Goal: Transaction & Acquisition: Obtain resource

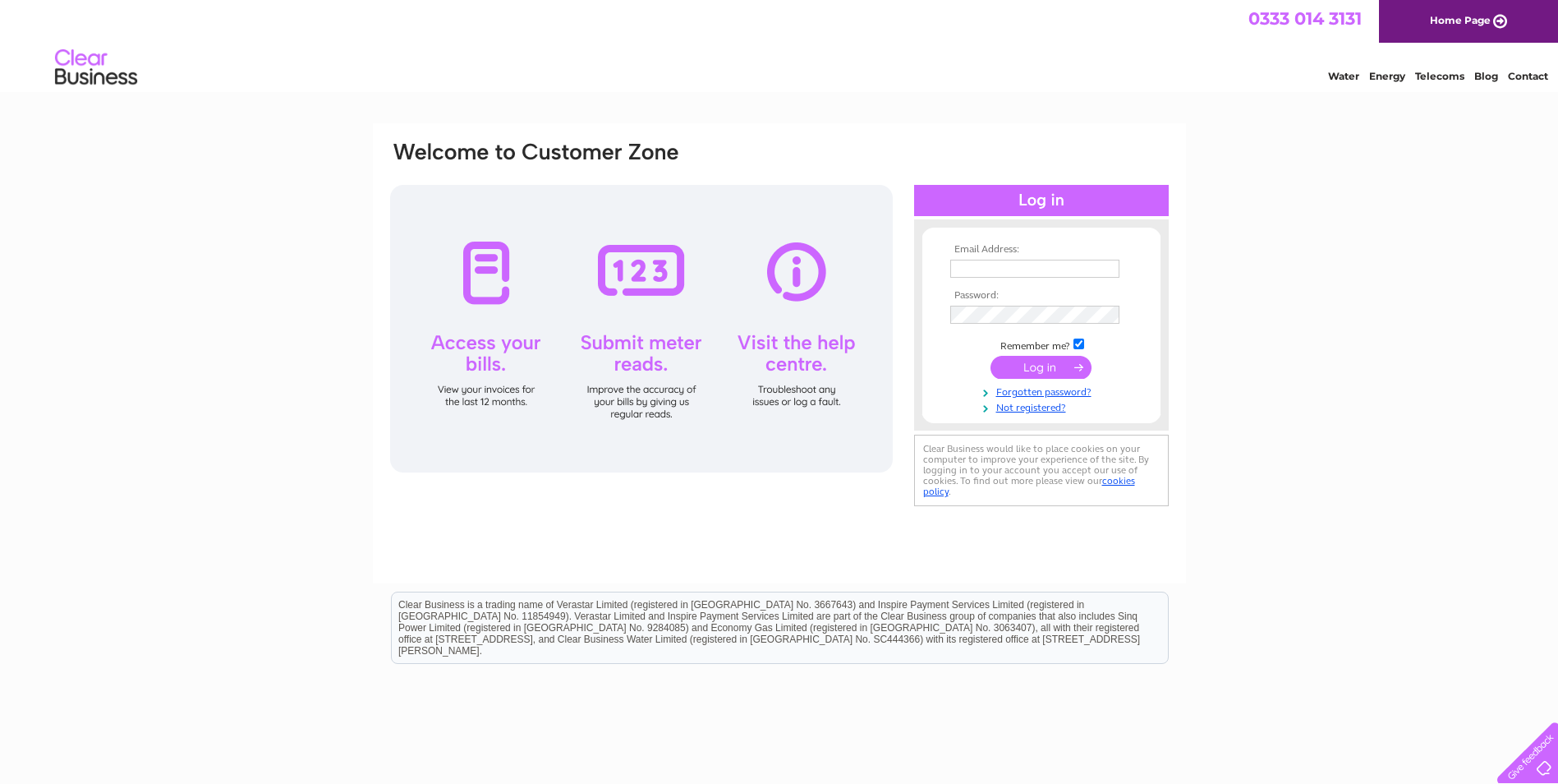
type input "office@mapchildcare.co.uk"
click at [1026, 368] on input "submit" at bounding box center [1041, 367] width 101 height 23
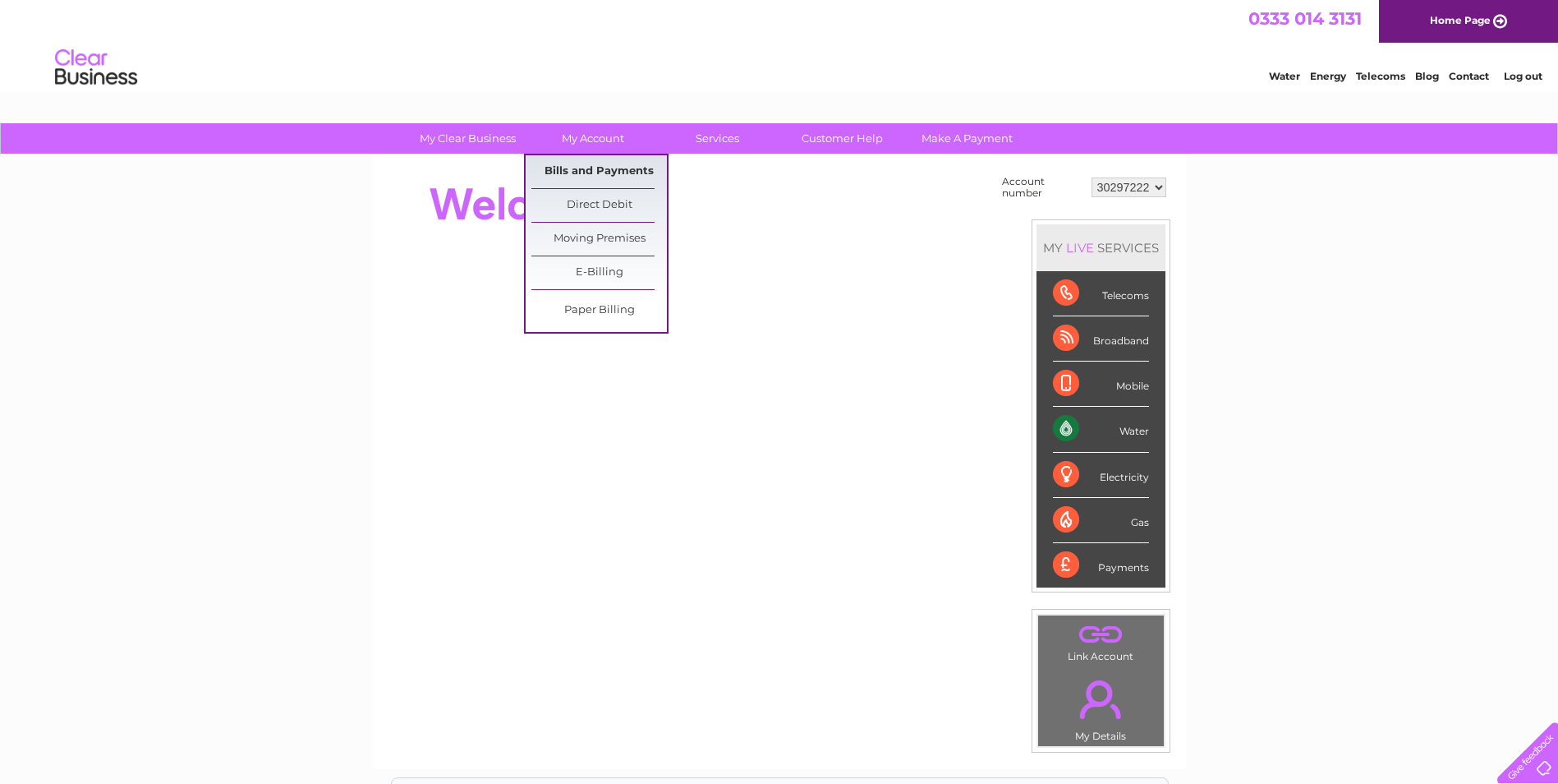
click at [603, 165] on link "Bills and Payments" at bounding box center [599, 171] width 136 height 33
click at [612, 177] on link "Bills and Payments" at bounding box center [599, 171] width 136 height 33
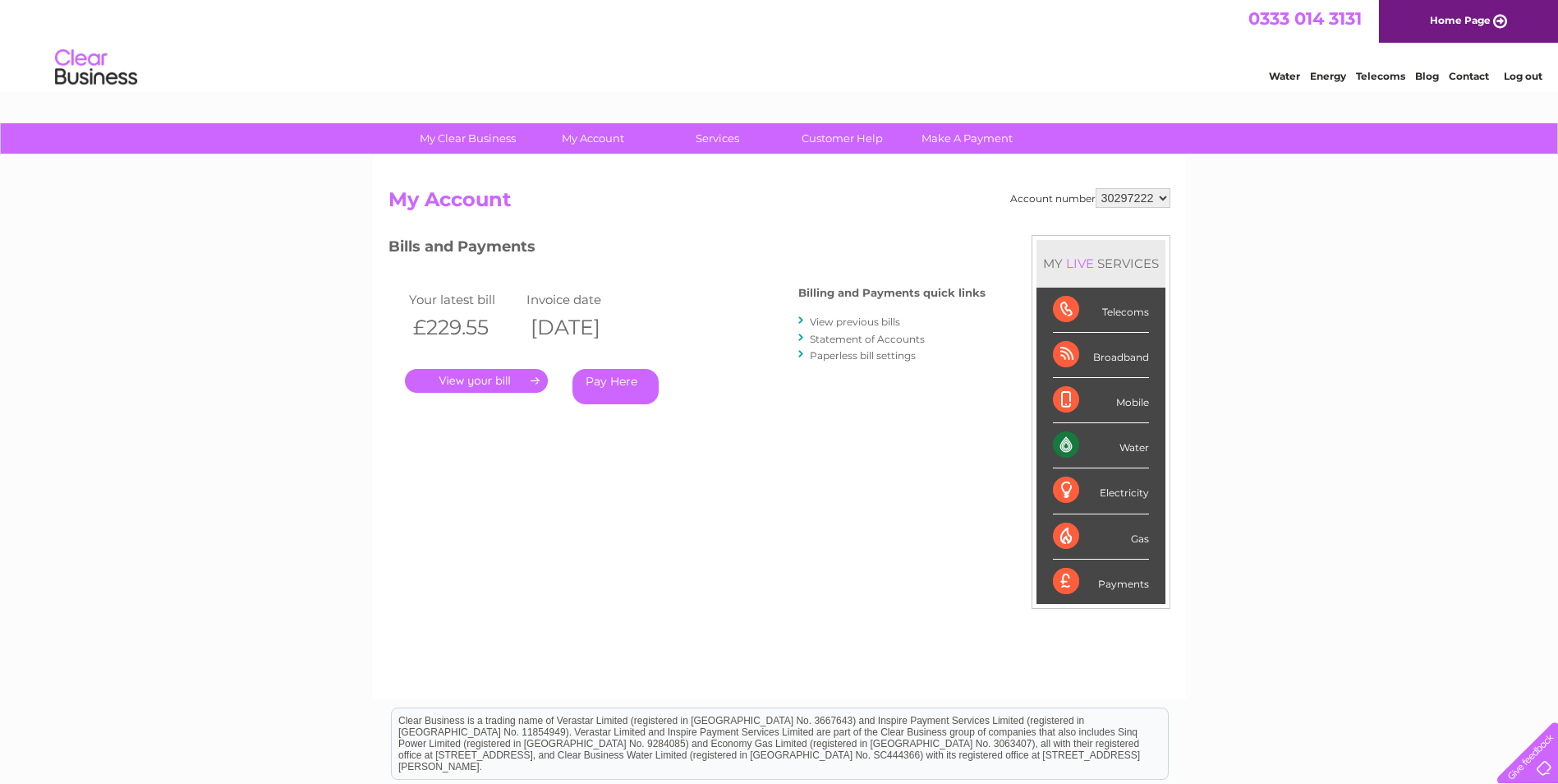
click at [468, 385] on link "." at bounding box center [476, 380] width 143 height 23
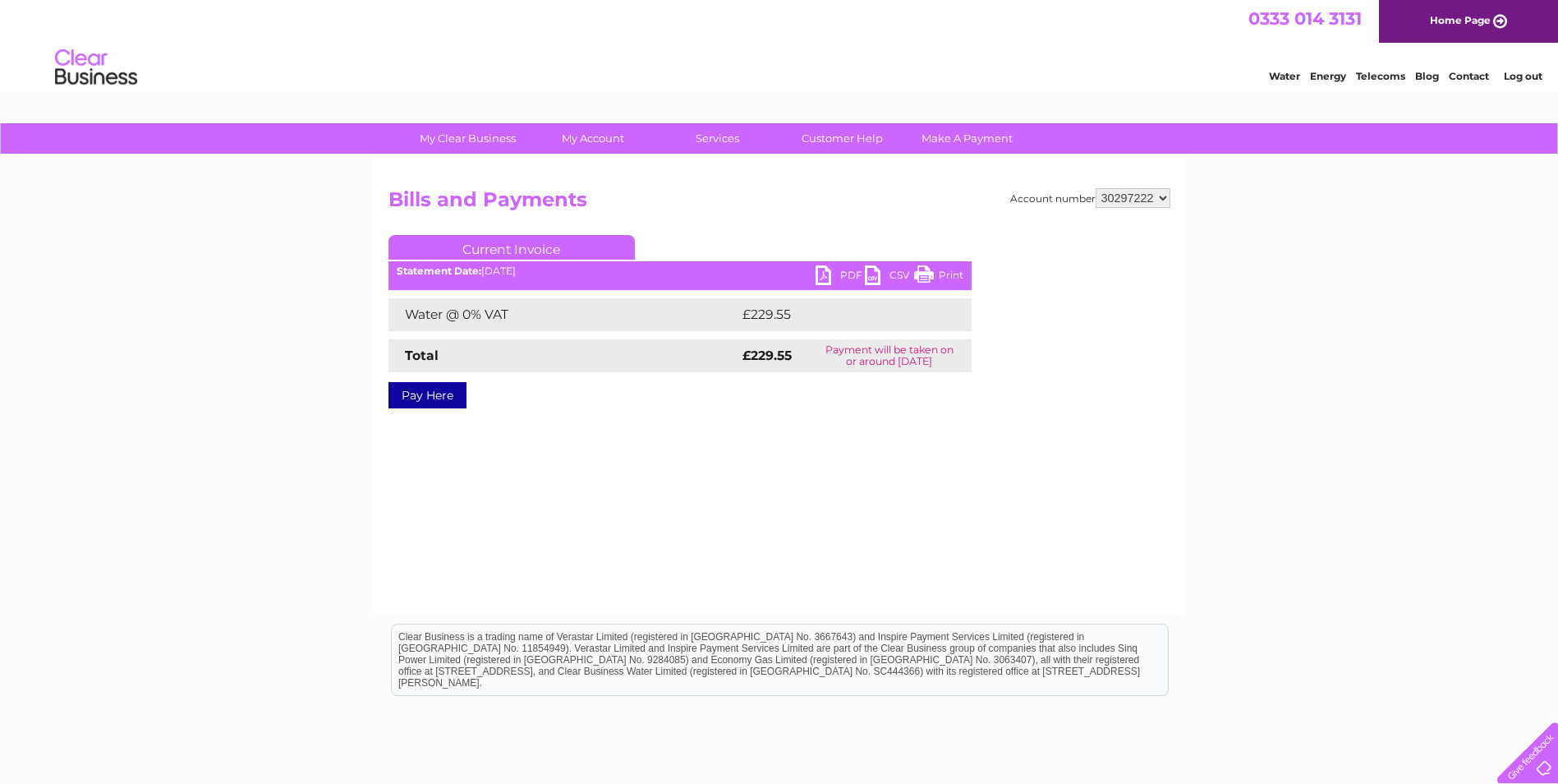
click at [837, 279] on link "PDF" at bounding box center [840, 277] width 50 height 23
click at [1435, 286] on div "My Clear Business Login Details My Details My Preferences Link Account My Accou…" at bounding box center [779, 510] width 1558 height 773
click at [844, 272] on link "PDF" at bounding box center [840, 277] width 50 height 23
click at [887, 509] on div "Account number 30297222 Bills and Payments Current Invoice PDF CSV Print £229.55" at bounding box center [779, 385] width 813 height 460
